Goal: Transaction & Acquisition: Purchase product/service

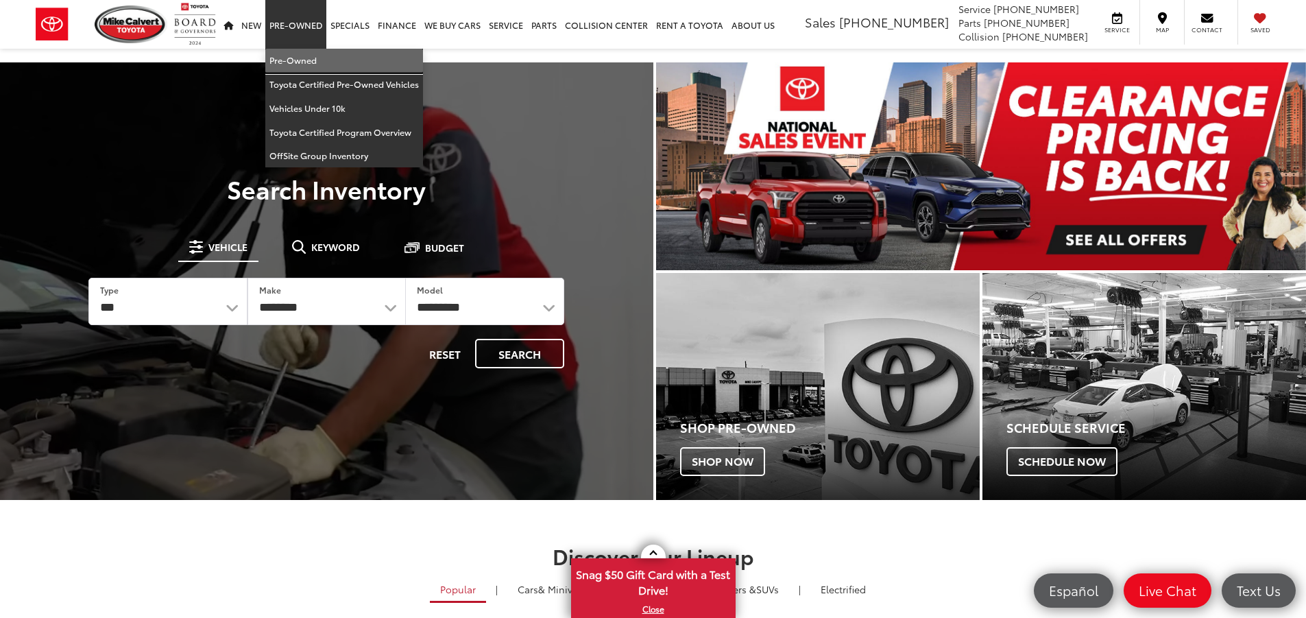
click at [295, 61] on link "Pre-Owned" at bounding box center [344, 61] width 158 height 24
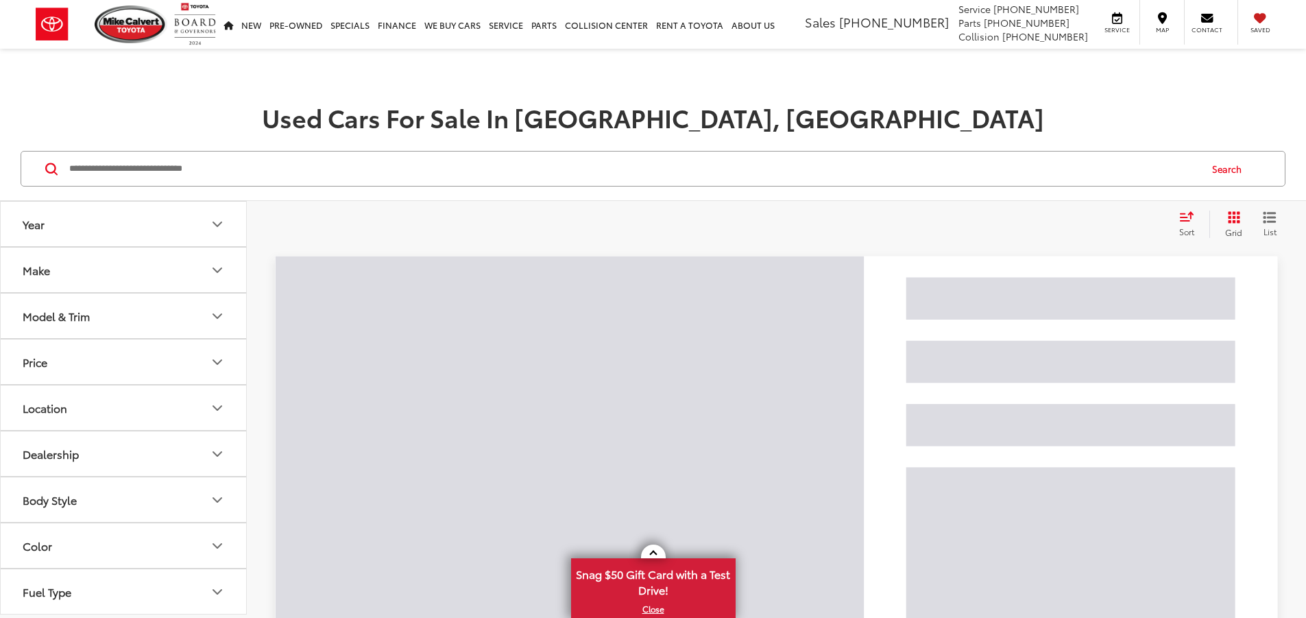
click at [179, 174] on input "Search by Make, Model, or Keyword" at bounding box center [633, 168] width 1131 height 33
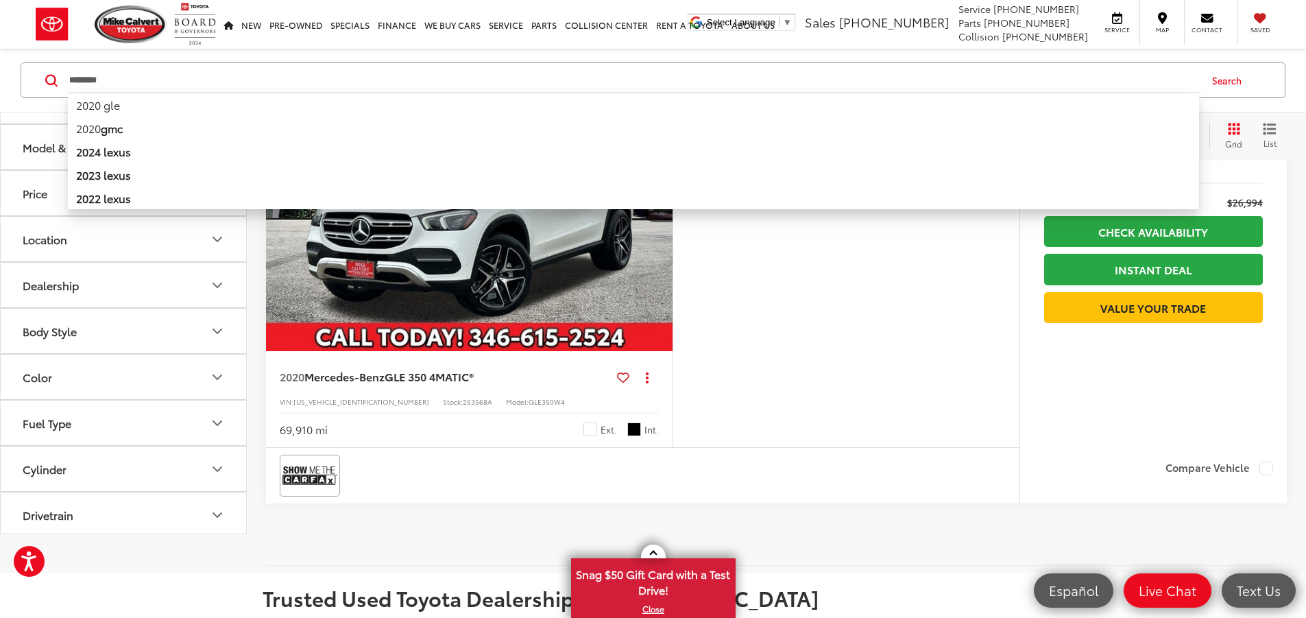
click at [875, 378] on div "Features Bluetooth® Remote Start 4WD/AWD Android Auto Apple CarPlay Heated Seat…" at bounding box center [845, 246] width 347 height 402
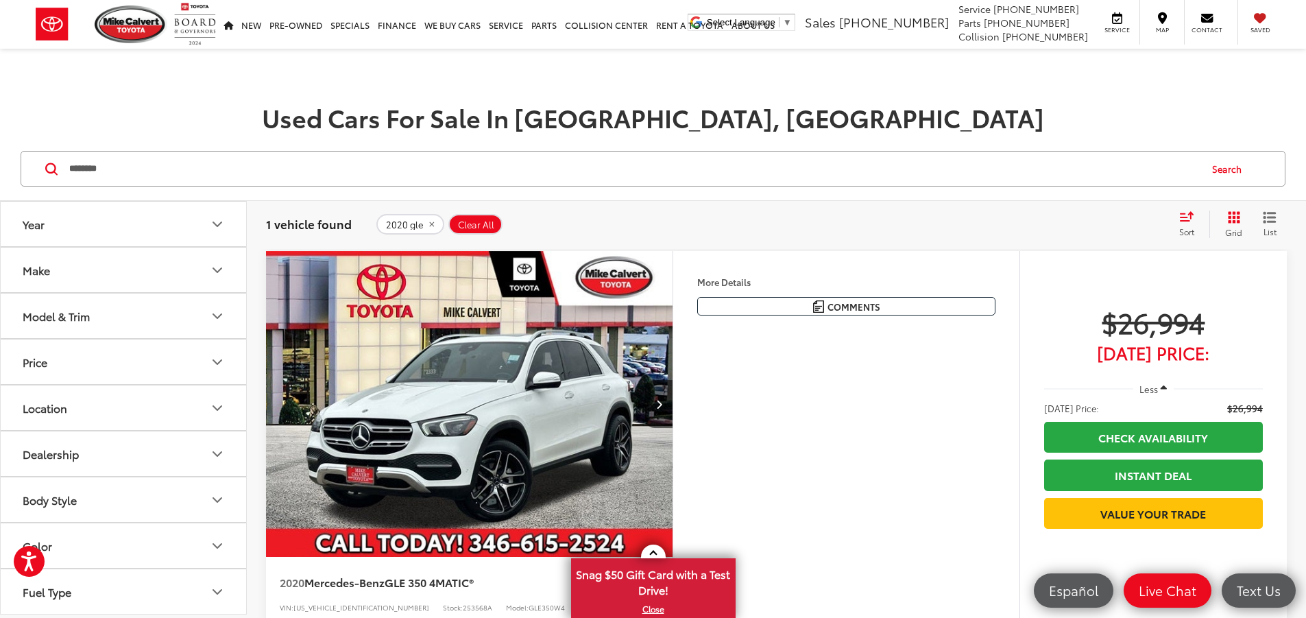
drag, startPoint x: 93, startPoint y: 169, endPoint x: 197, endPoint y: 168, distance: 104.2
click at [100, 169] on input "********" at bounding box center [633, 168] width 1131 height 33
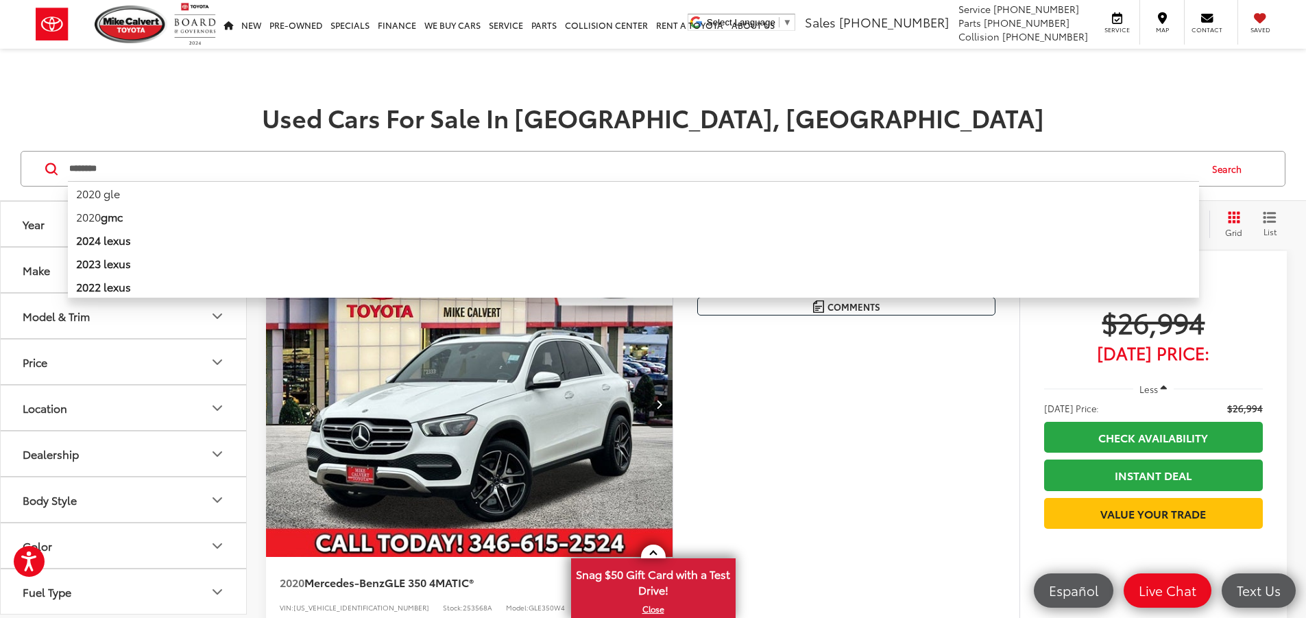
click at [130, 162] on input "********" at bounding box center [633, 168] width 1131 height 33
click at [93, 168] on input "********" at bounding box center [633, 168] width 1131 height 33
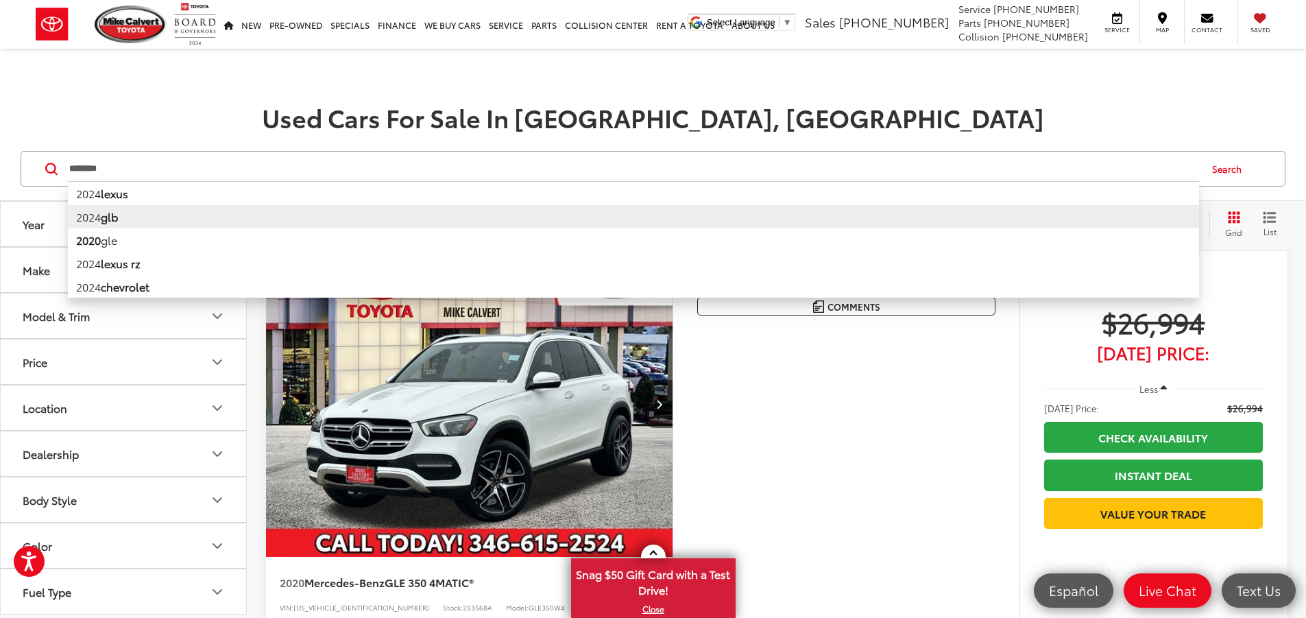
click at [101, 223] on li "2024 glb" at bounding box center [633, 216] width 1131 height 23
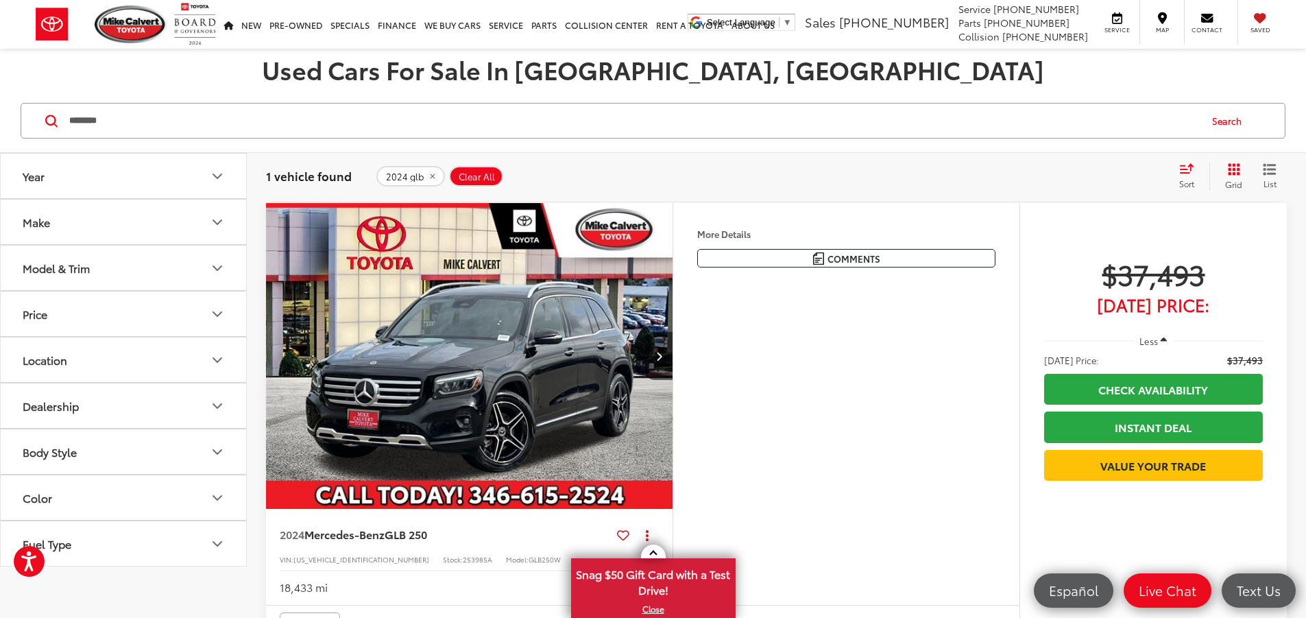
scroll to position [137, 0]
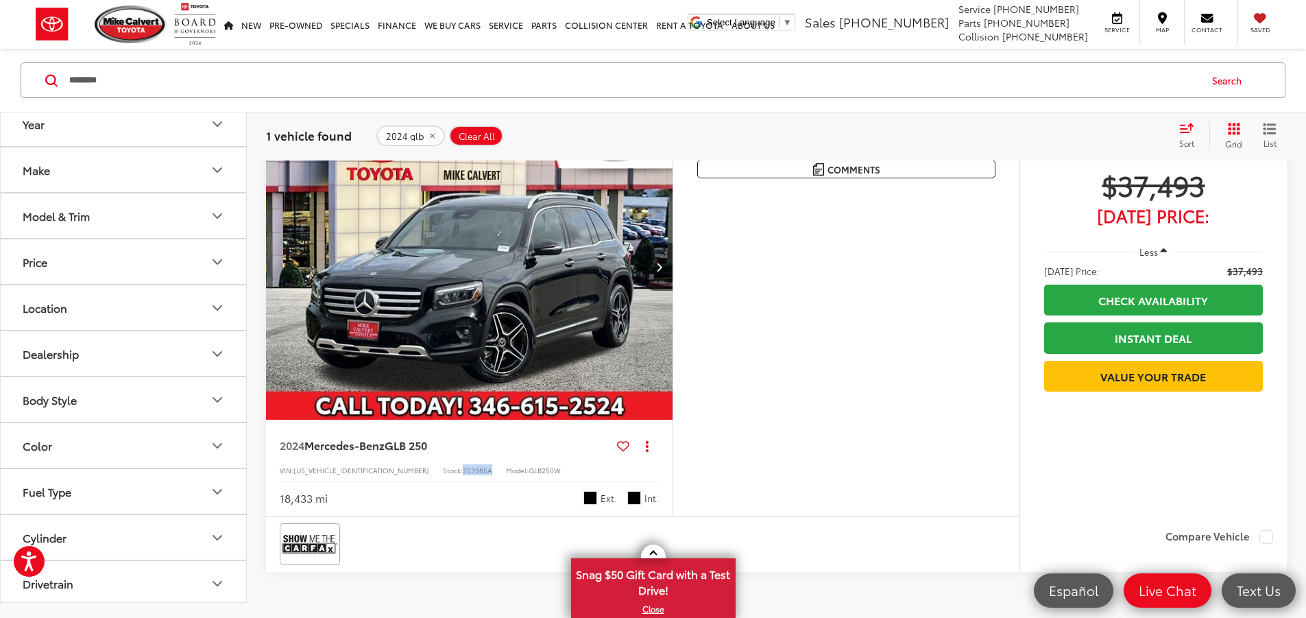
drag, startPoint x: 438, startPoint y: 553, endPoint x: 409, endPoint y: 554, distance: 29.5
click at [409, 474] on div "VIN: [US_VEHICLE_IDENTIFICATION_NUMBER] Stock: 253985A Model: GLB250W" at bounding box center [469, 469] width 379 height 10
copy span "253985A"
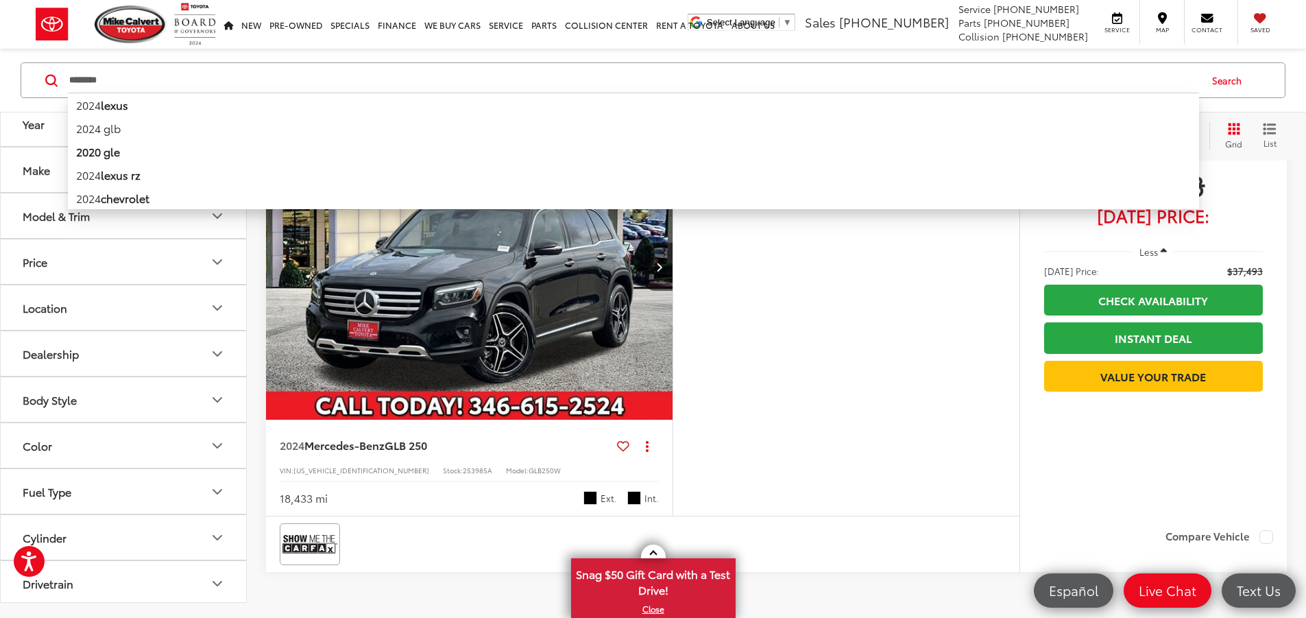
drag, startPoint x: 154, startPoint y: 80, endPoint x: 0, endPoint y: 114, distance: 157.5
click at [0, 114] on div "Year Make Model & Trim Price ***** — ****** 5000 91000 Special Offers Only Only…" at bounding box center [653, 320] width 1306 height 641
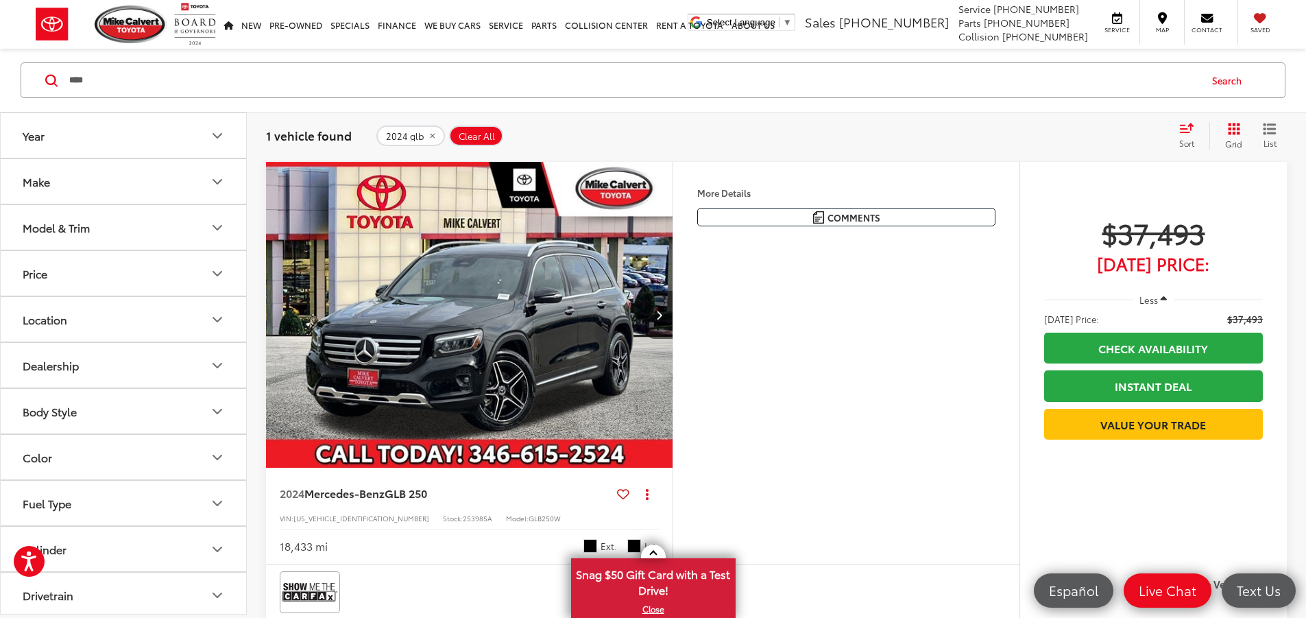
scroll to position [88, 0]
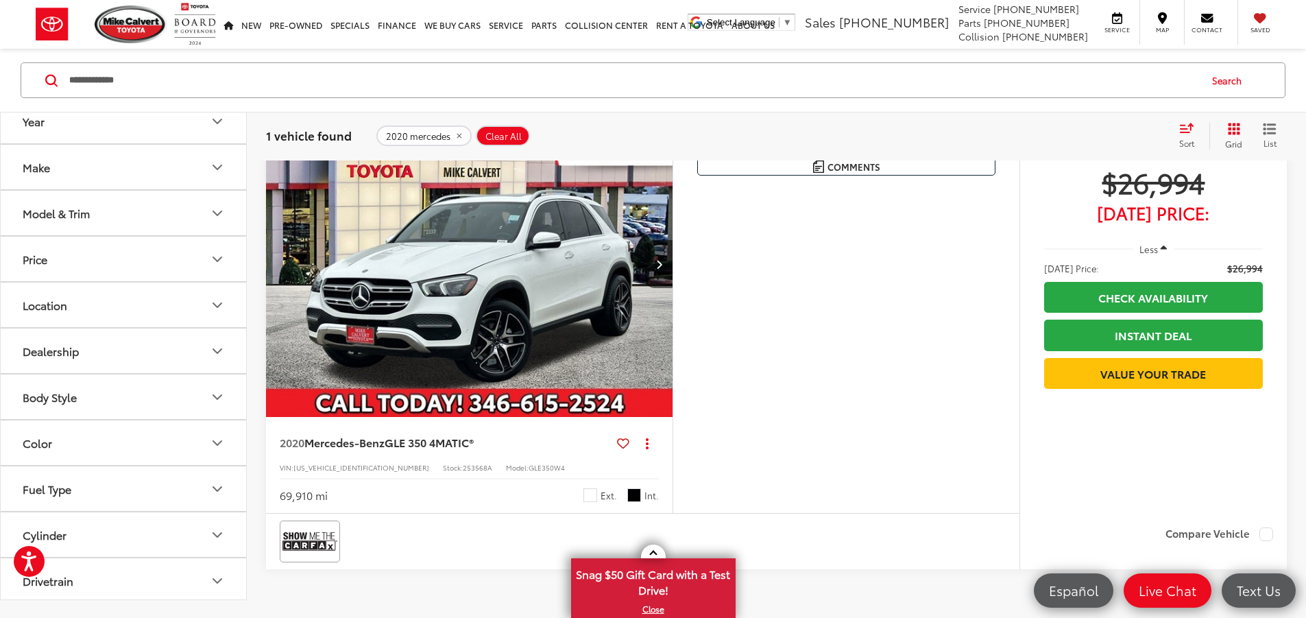
scroll to position [226, 0]
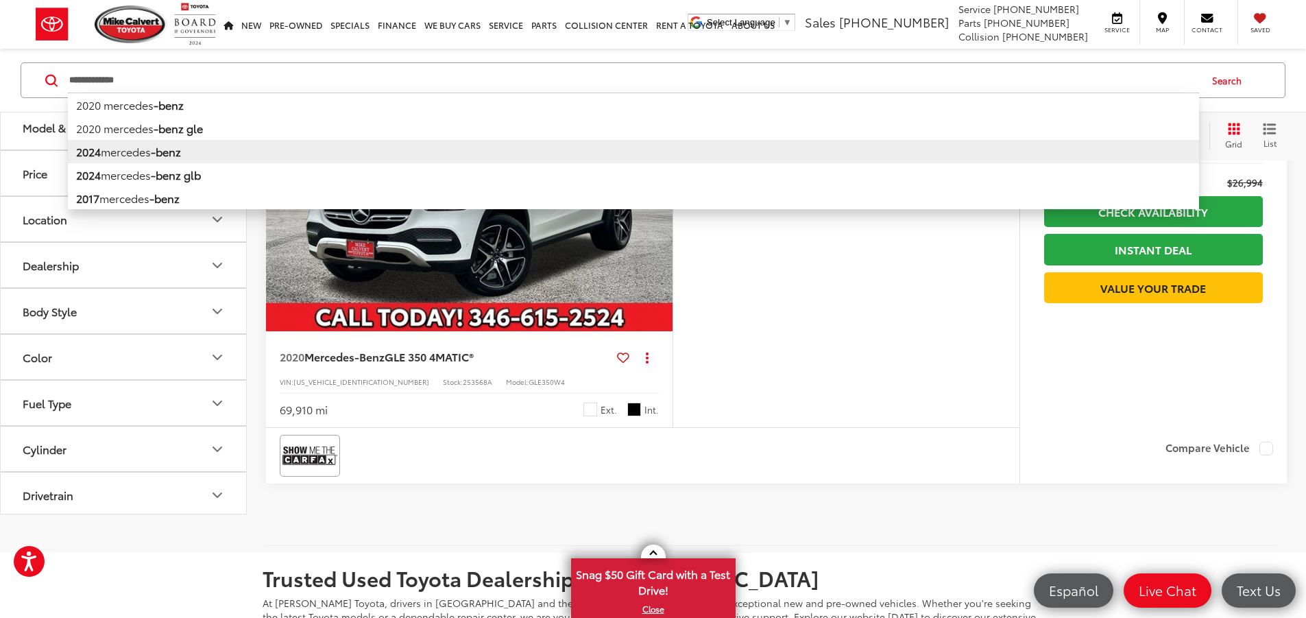
click at [159, 158] on b "-benz" at bounding box center [166, 151] width 30 height 16
type input "**********"
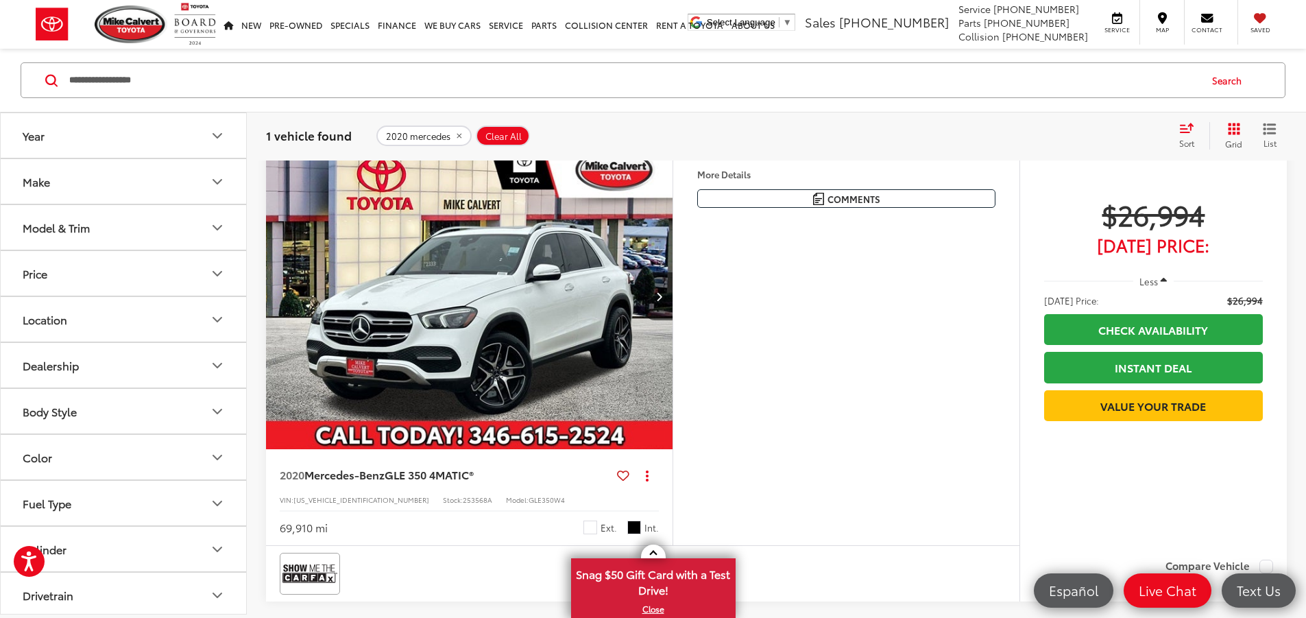
scroll to position [88, 0]
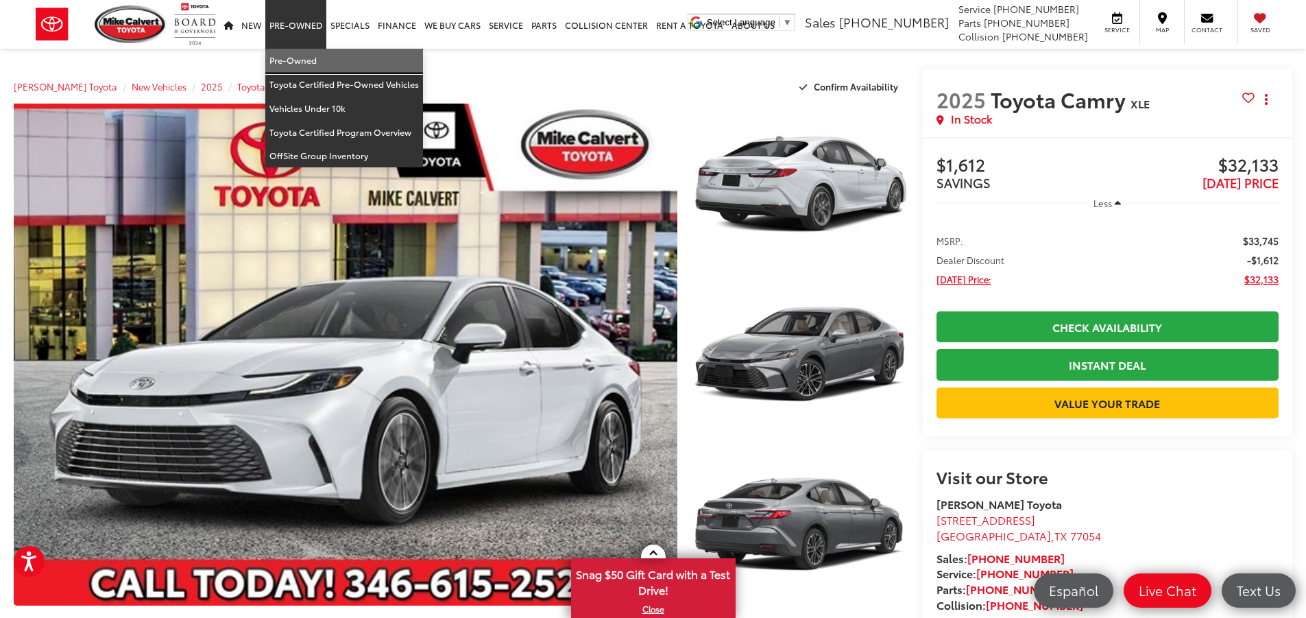
click at [280, 56] on link "Pre-Owned" at bounding box center [344, 61] width 158 height 24
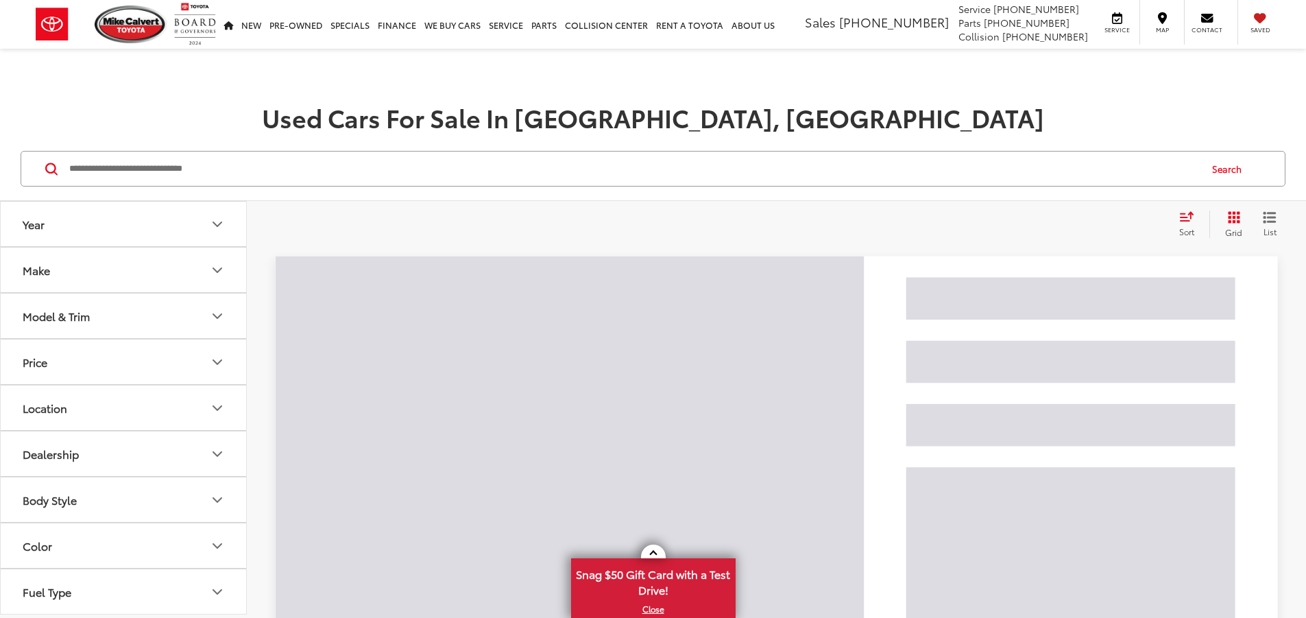
click at [195, 173] on input "Search by Make, Model, or Keyword" at bounding box center [633, 168] width 1131 height 33
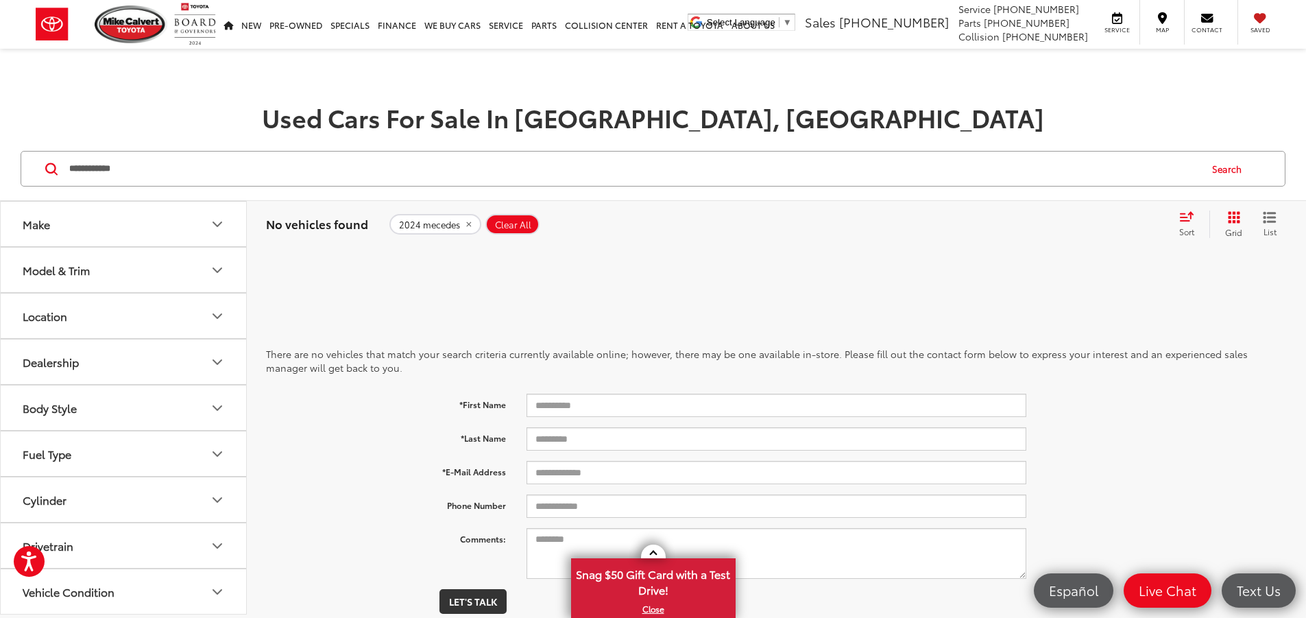
click at [155, 171] on input "**********" at bounding box center [633, 168] width 1131 height 33
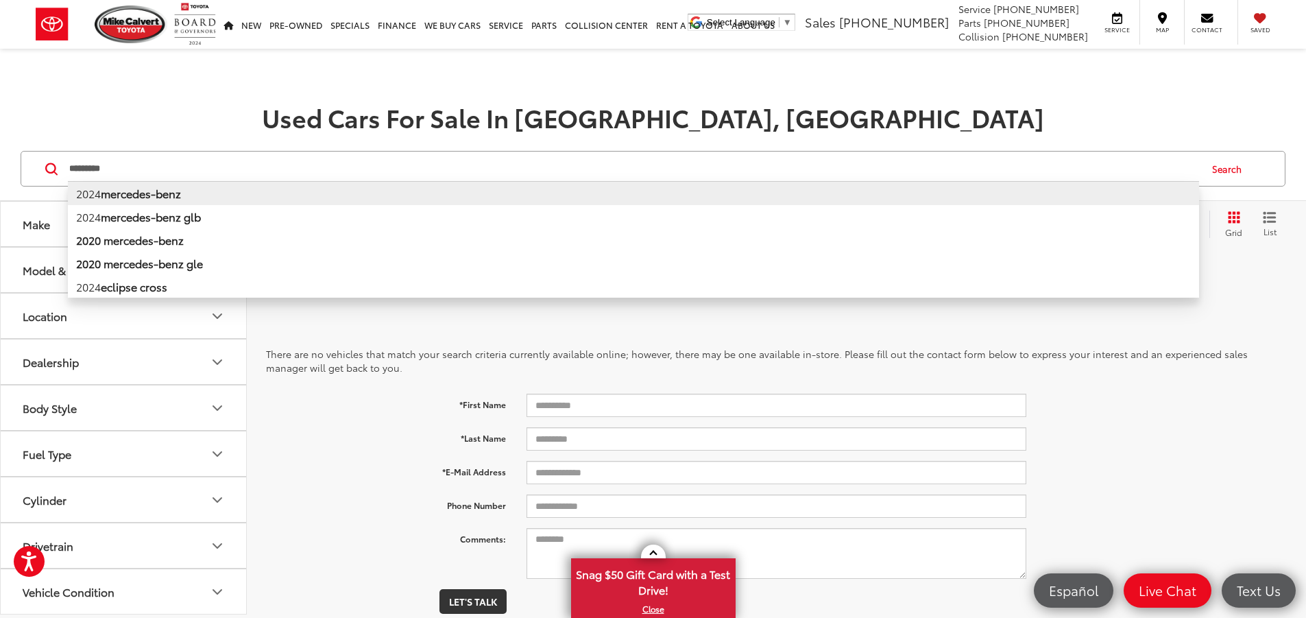
click at [145, 196] on b "mercedes-benz" at bounding box center [141, 193] width 80 height 16
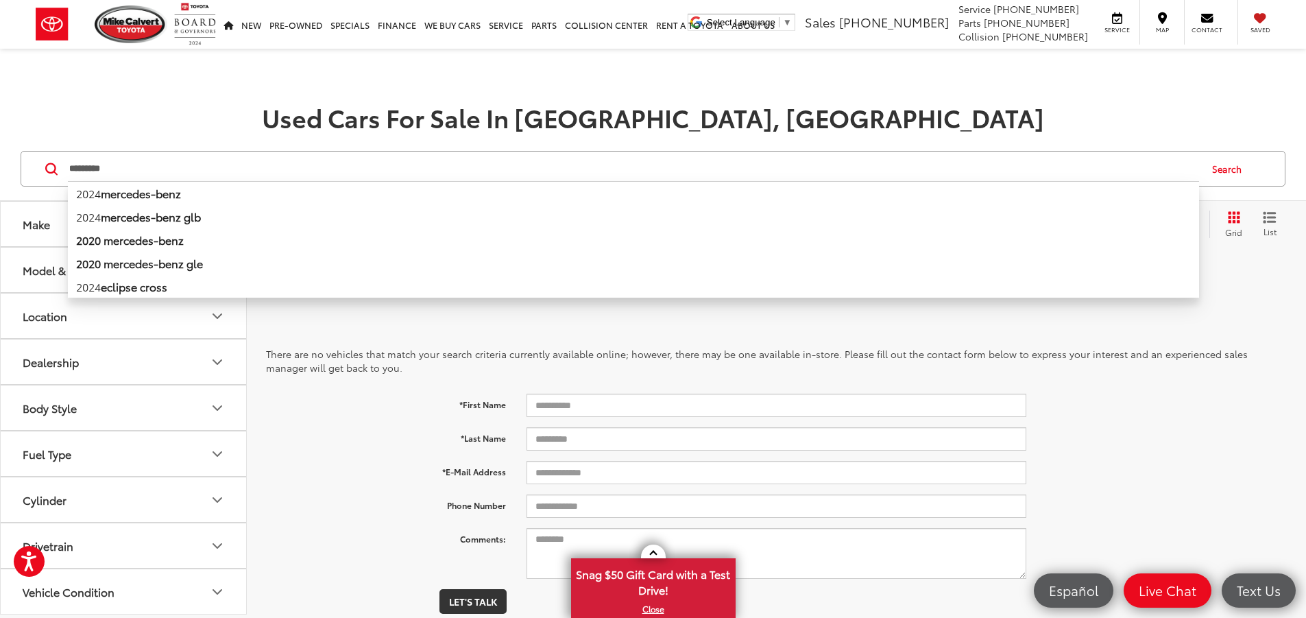
type input "**********"
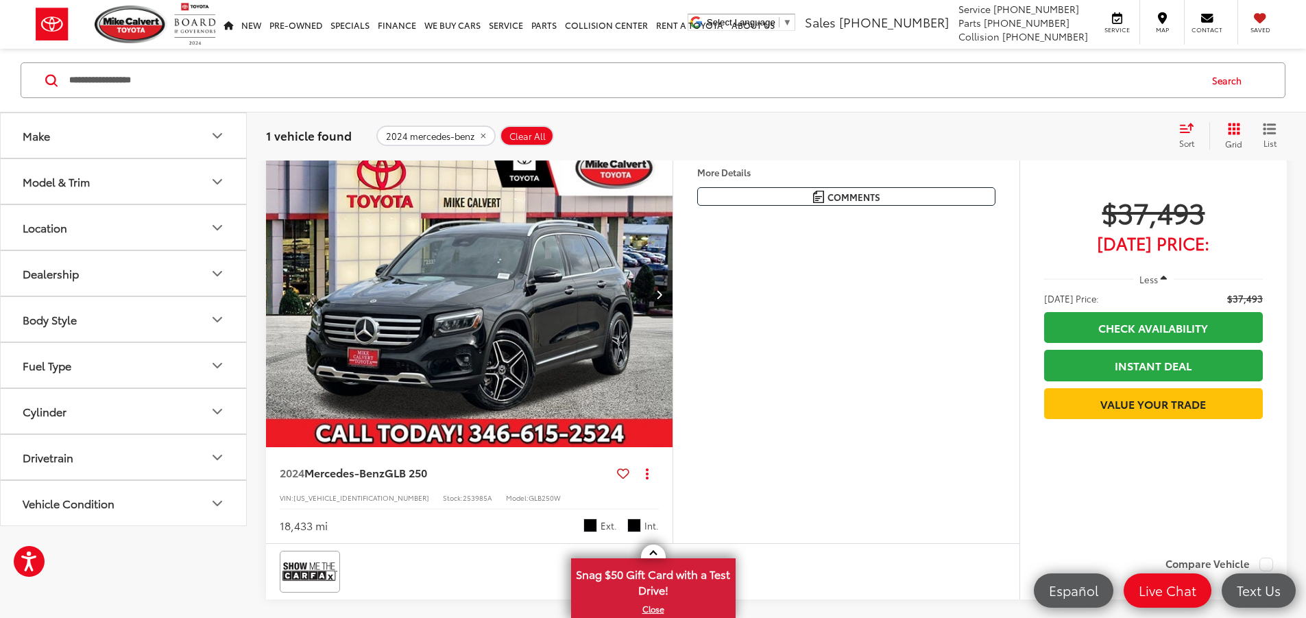
scroll to position [206, 0]
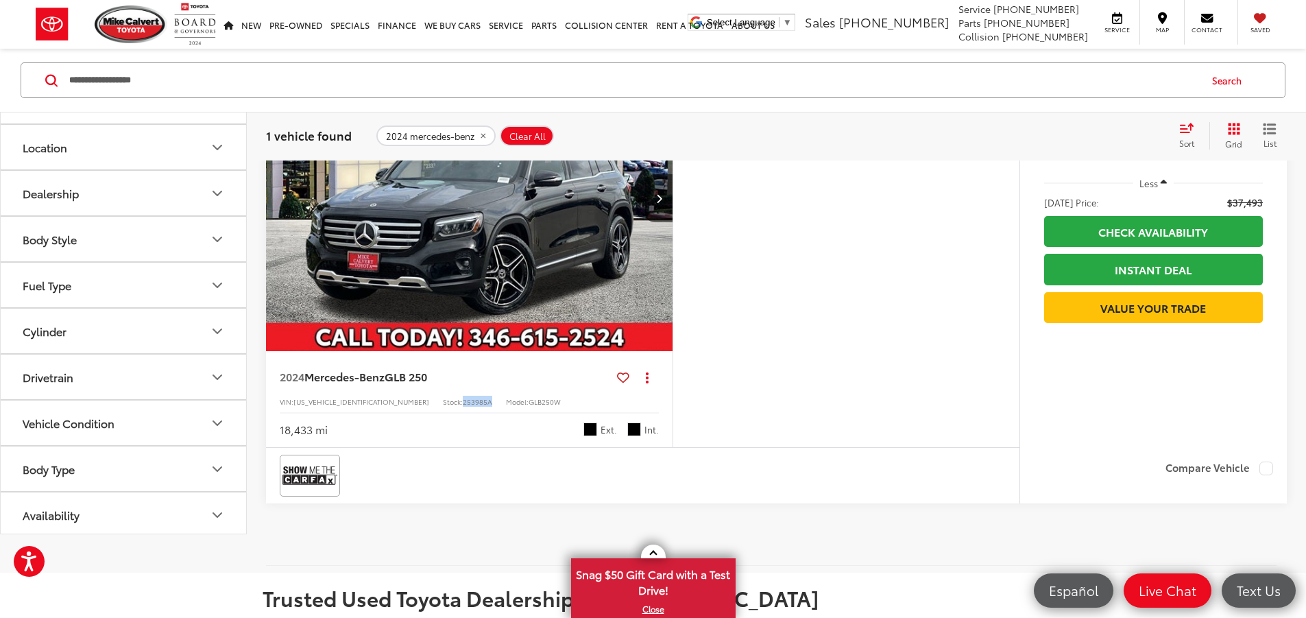
drag, startPoint x: 435, startPoint y: 491, endPoint x: 406, endPoint y: 485, distance: 30.1
click at [406, 447] on div "2024 Mercedes-Benz GLB 250 Copy Link Share Print View Details VIN: W1N4M4GB6RW3…" at bounding box center [469, 399] width 406 height 96
copy div "253985A"
click at [463, 406] on span "253985A" at bounding box center [477, 401] width 29 height 10
drag, startPoint x: 412, startPoint y: 484, endPoint x: 436, endPoint y: 480, distance: 24.3
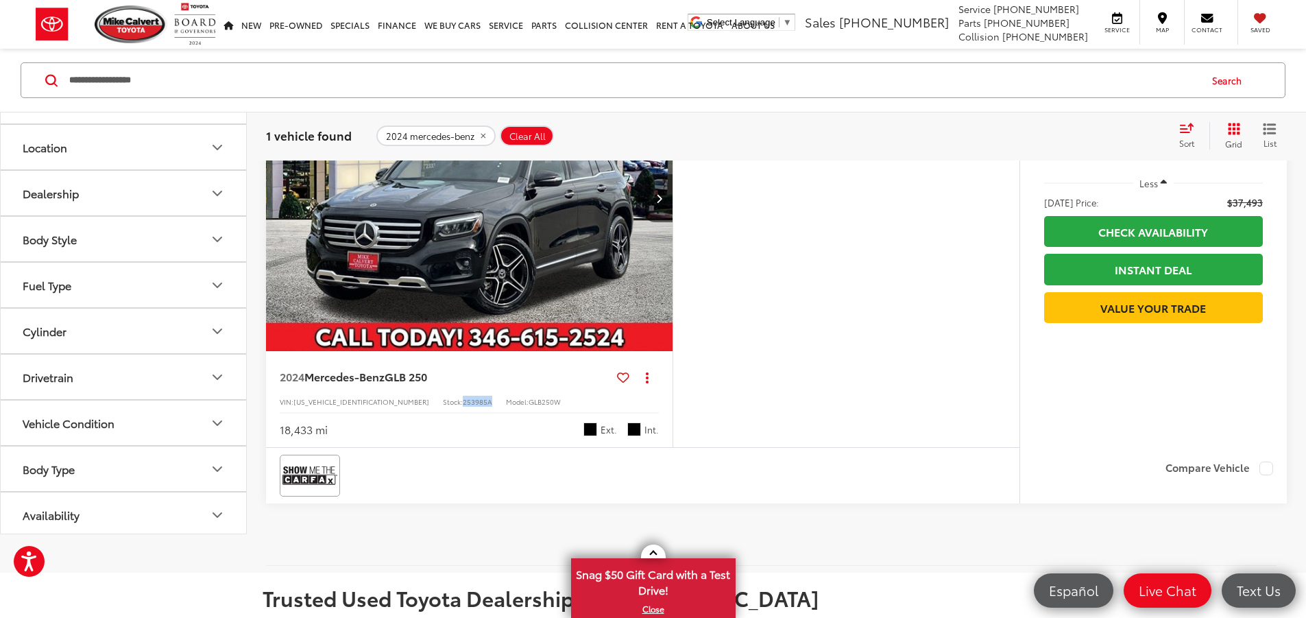
click at [463, 406] on span "253985A" at bounding box center [477, 401] width 29 height 10
copy span "253985A"
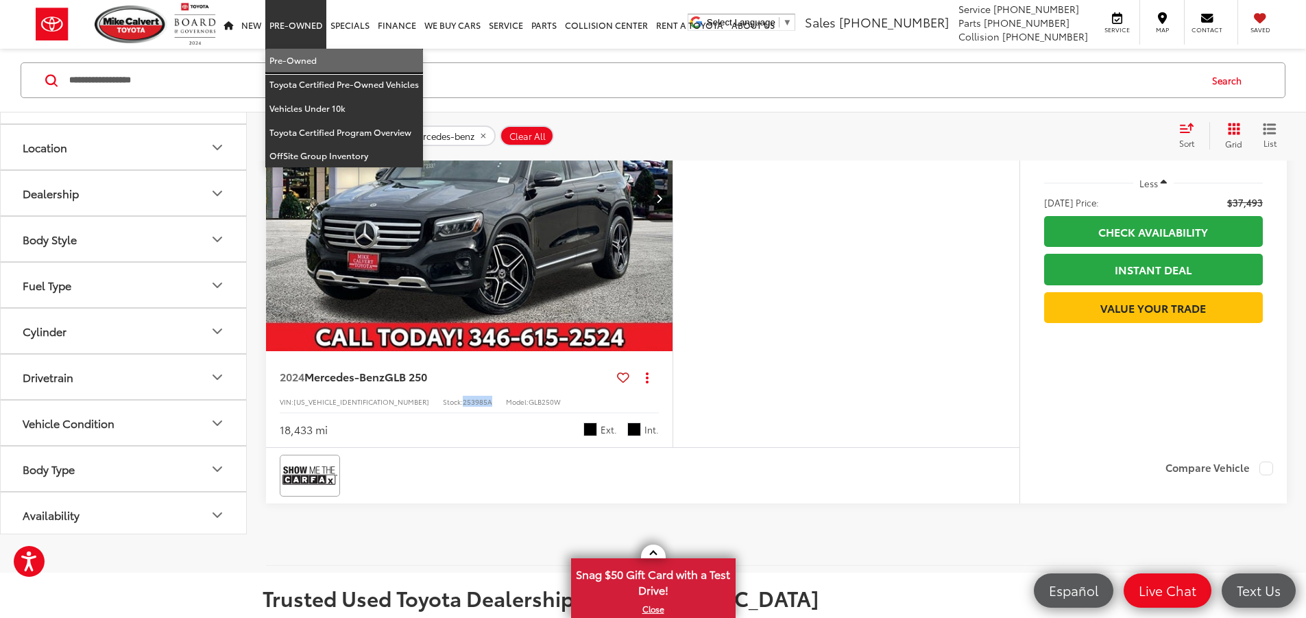
click at [306, 66] on link "Pre-Owned" at bounding box center [344, 61] width 158 height 24
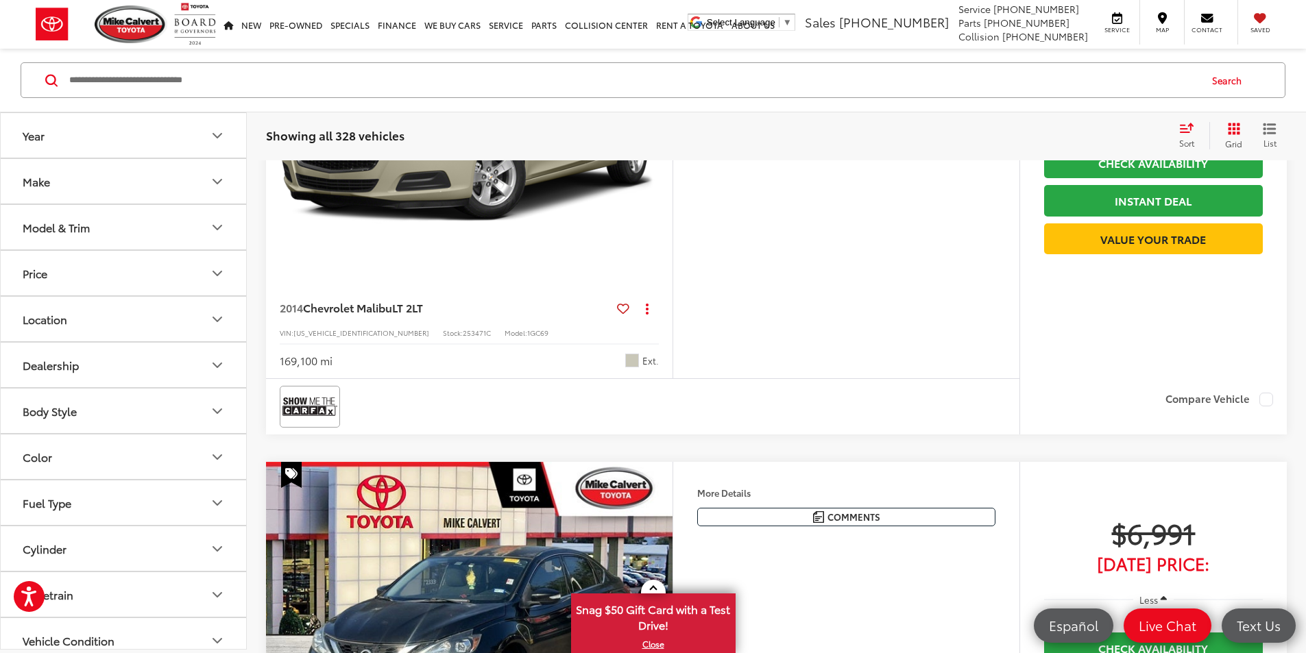
click at [183, 80] on input "Search by Make, Model, or Keyword" at bounding box center [633, 80] width 1131 height 33
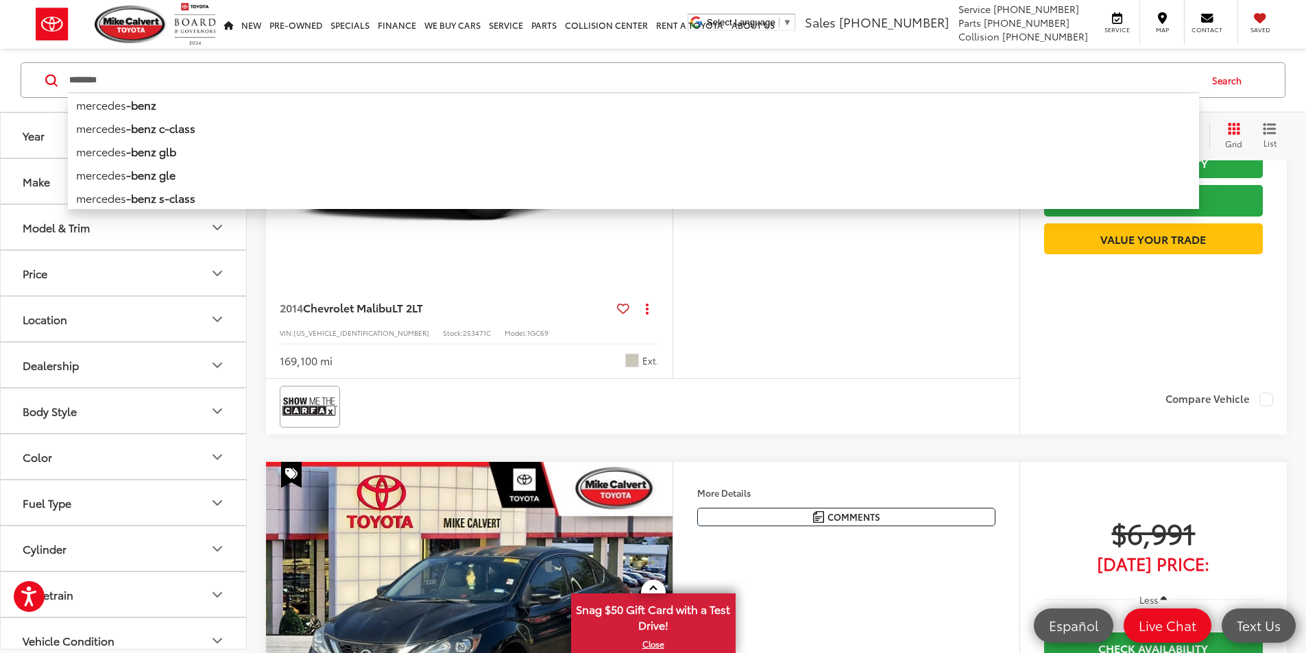
type input "********"
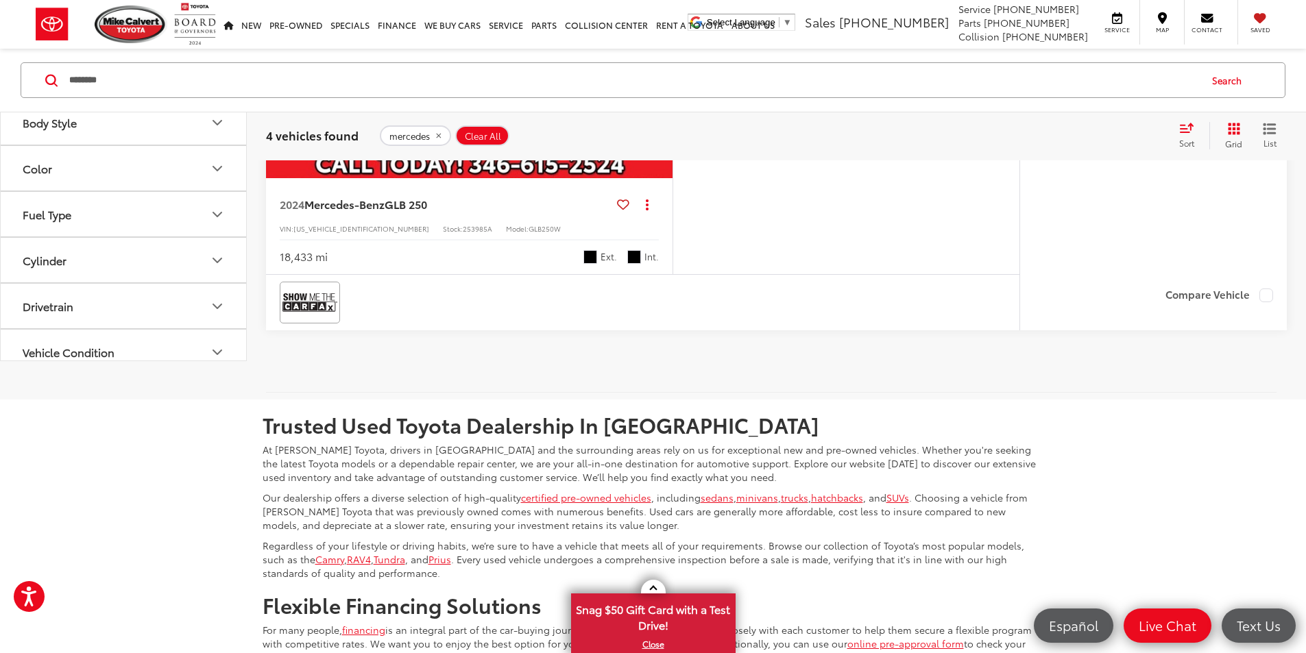
scroll to position [1939, 0]
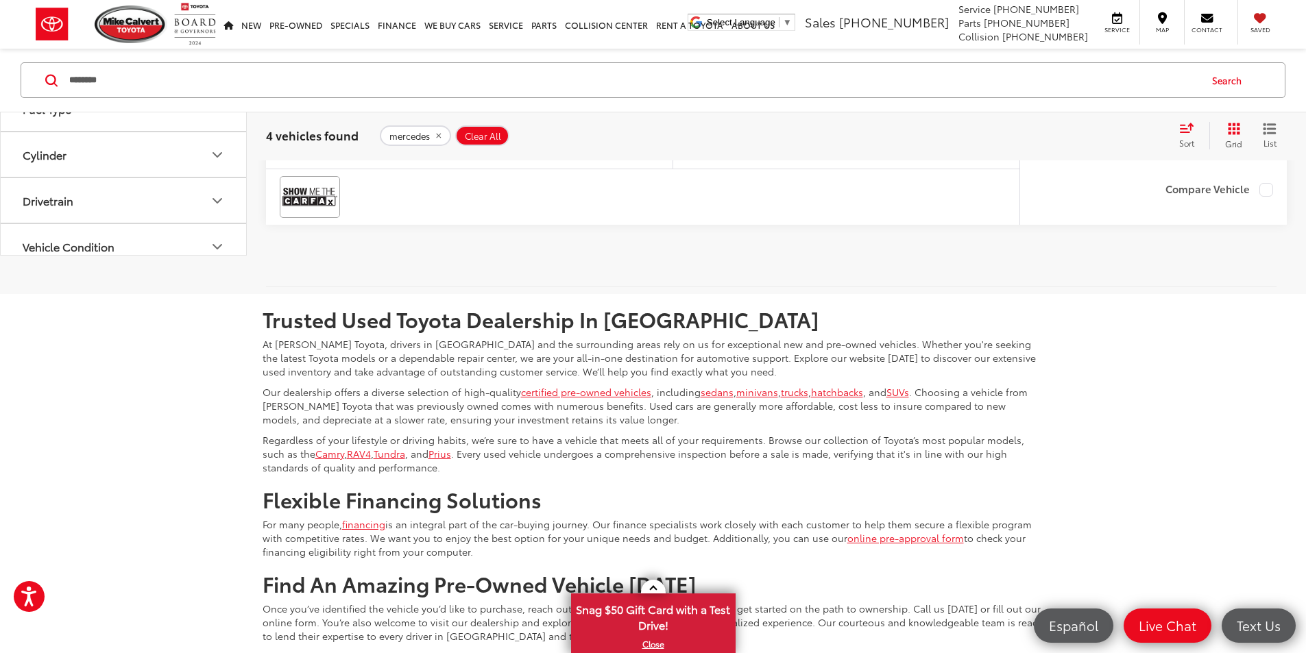
drag, startPoint x: 437, startPoint y: 457, endPoint x: 409, endPoint y: 458, distance: 27.4
click at [409, 127] on div "VIN: [US_VEHICLE_IDENTIFICATION_NUMBER] Stock: 253985A Model: GLB250W" at bounding box center [469, 122] width 379 height 10
copy span "253985A"
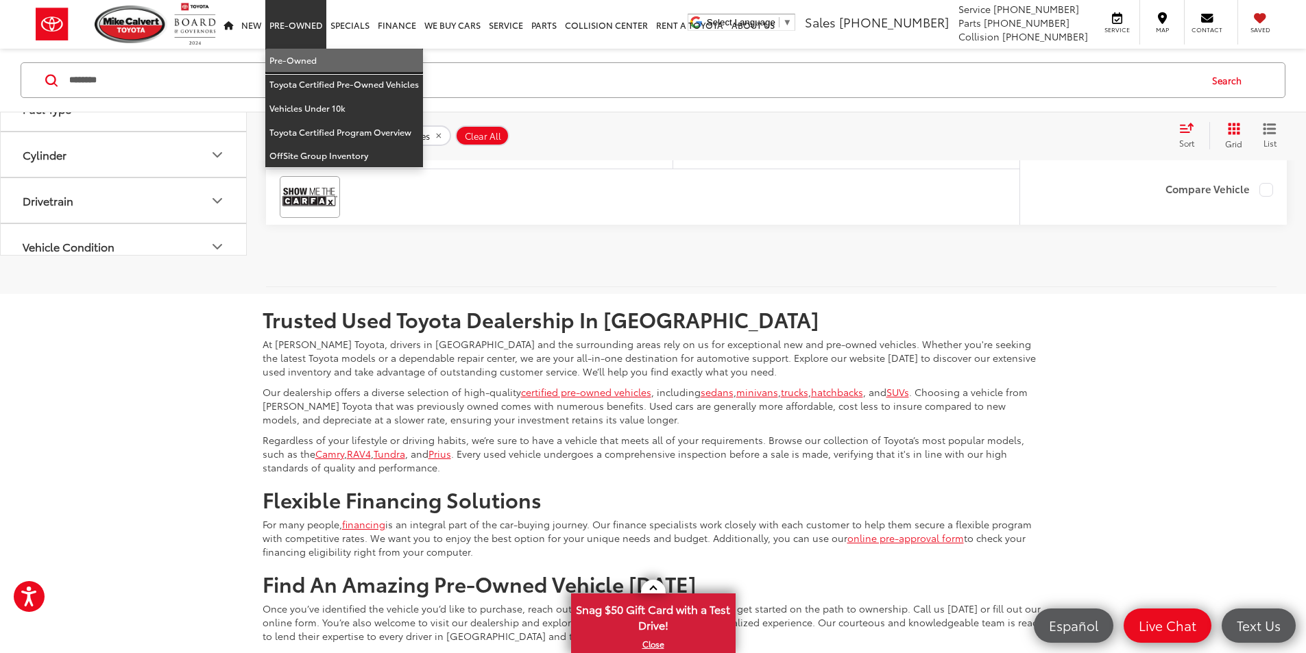
click at [308, 62] on link "Pre-Owned" at bounding box center [344, 61] width 158 height 24
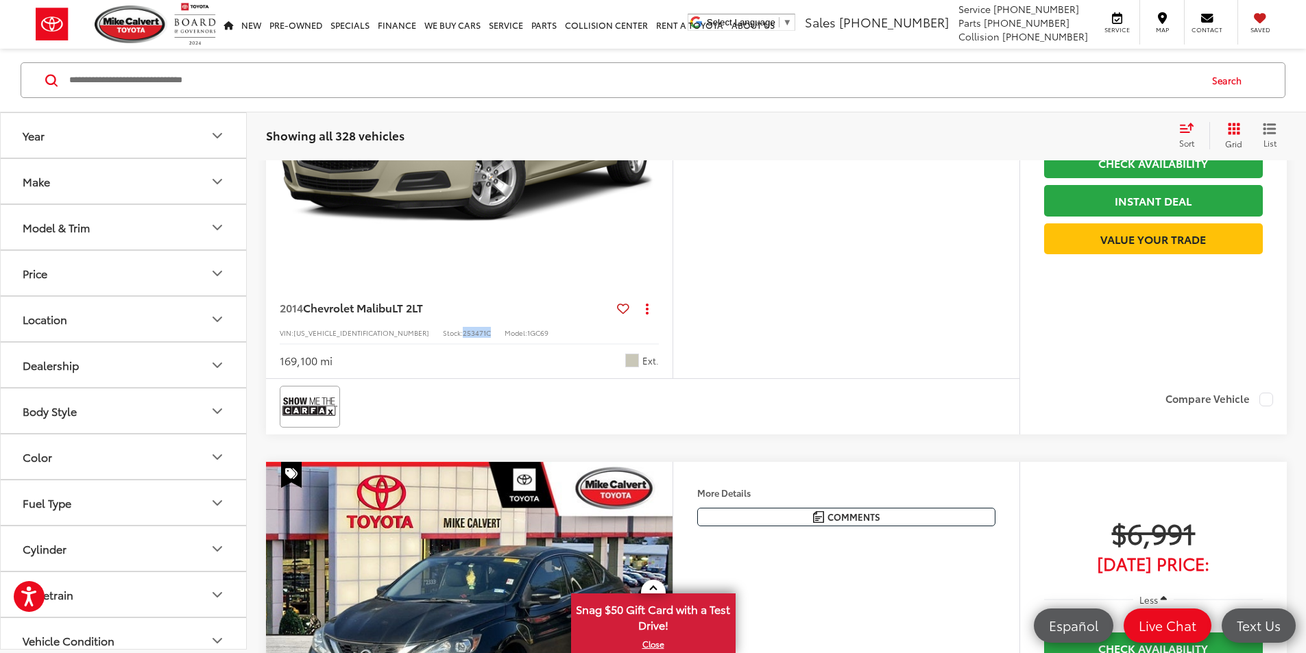
drag, startPoint x: 422, startPoint y: 414, endPoint x: 396, endPoint y: 419, distance: 26.5
click at [463, 338] on span "253471C" at bounding box center [477, 333] width 28 height 10
copy span "253471C"
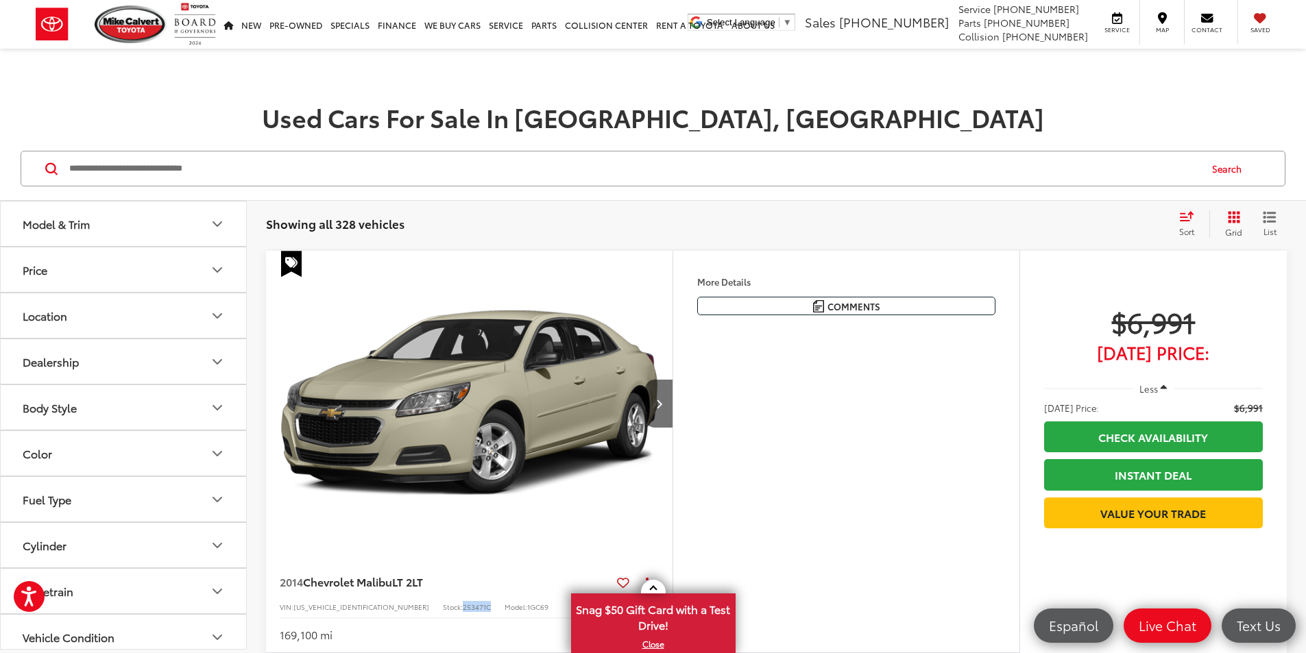
scroll to position [195, 0]
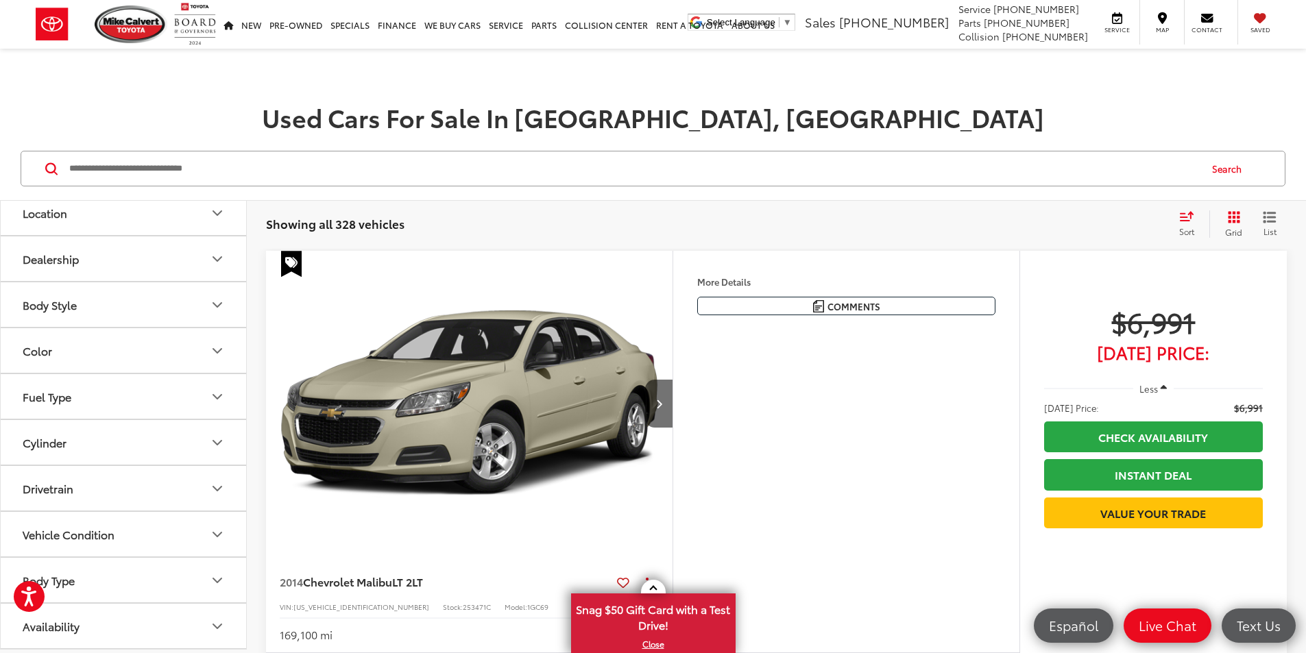
click at [140, 175] on input "Search by Make, Model, or Keyword" at bounding box center [633, 168] width 1131 height 33
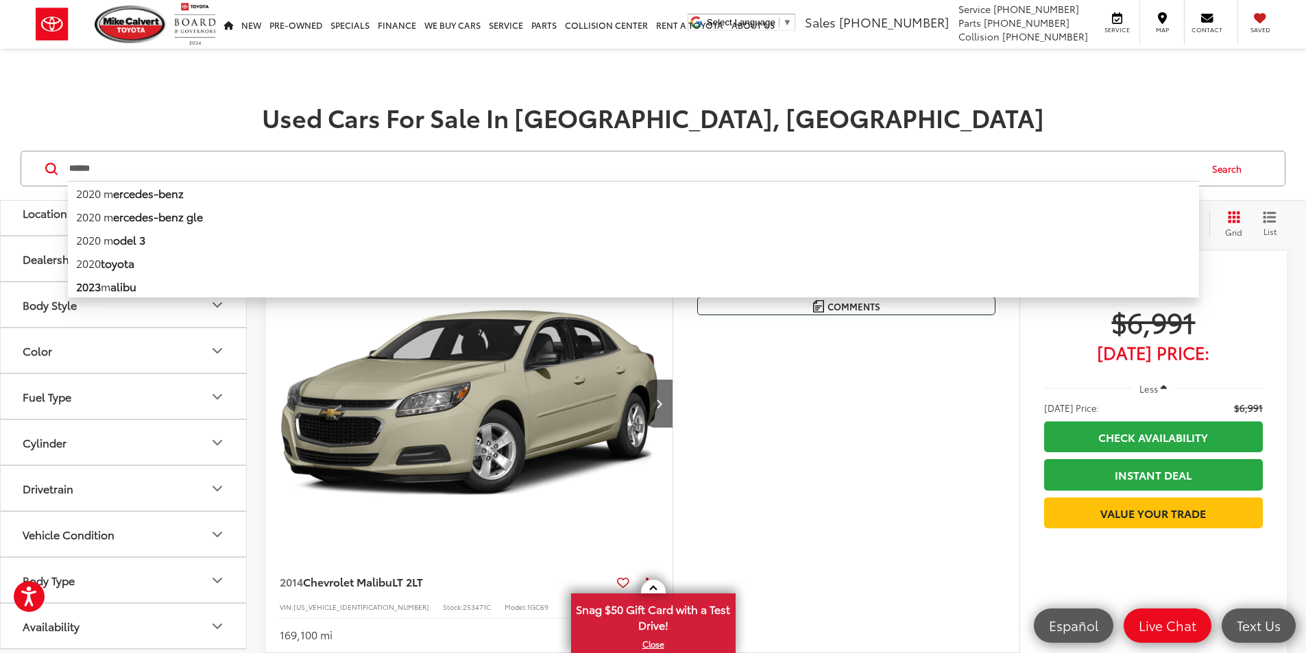
click at [104, 191] on li "2020 m ercedes-benz" at bounding box center [633, 193] width 1131 height 24
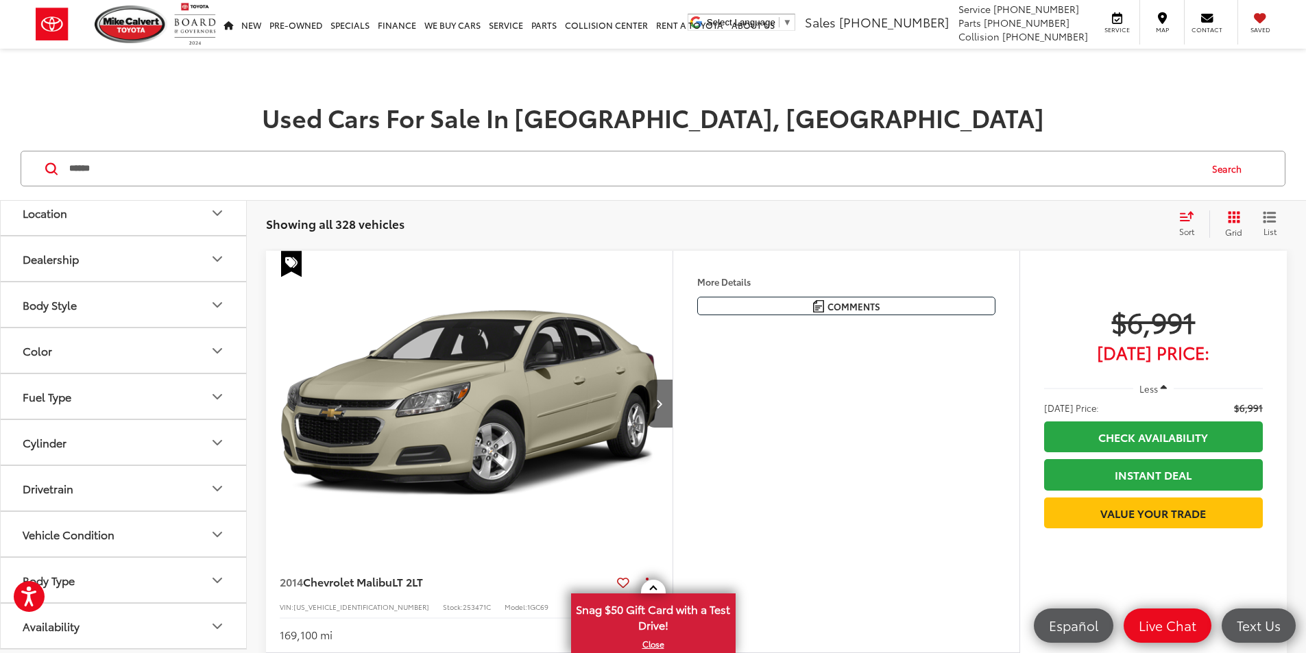
type input "**********"
